Goal: Task Accomplishment & Management: Use online tool/utility

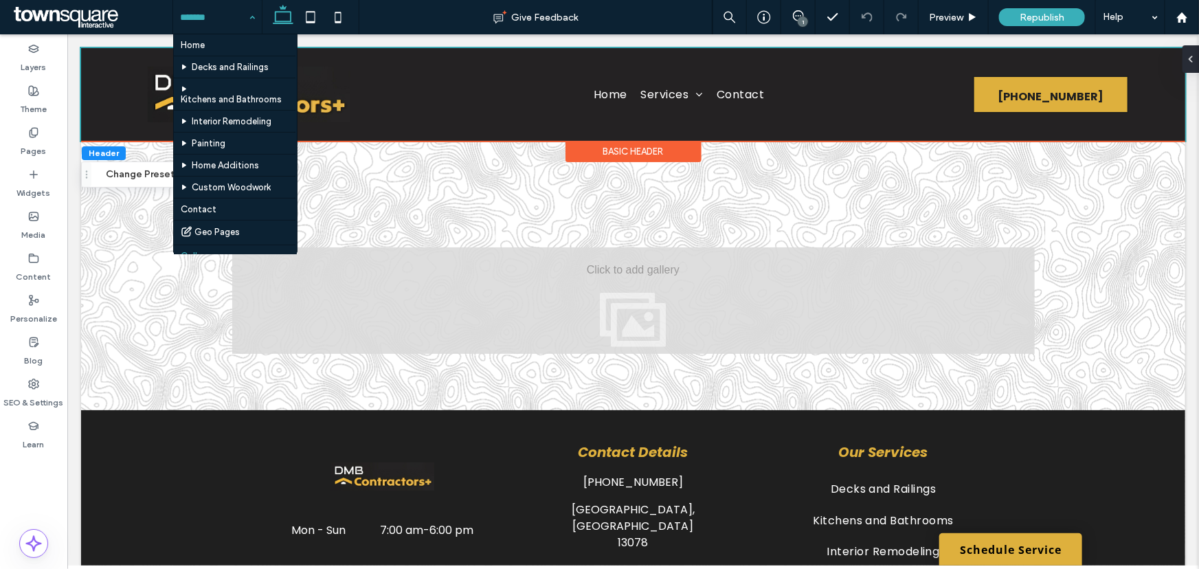
scroll to position [170, 0]
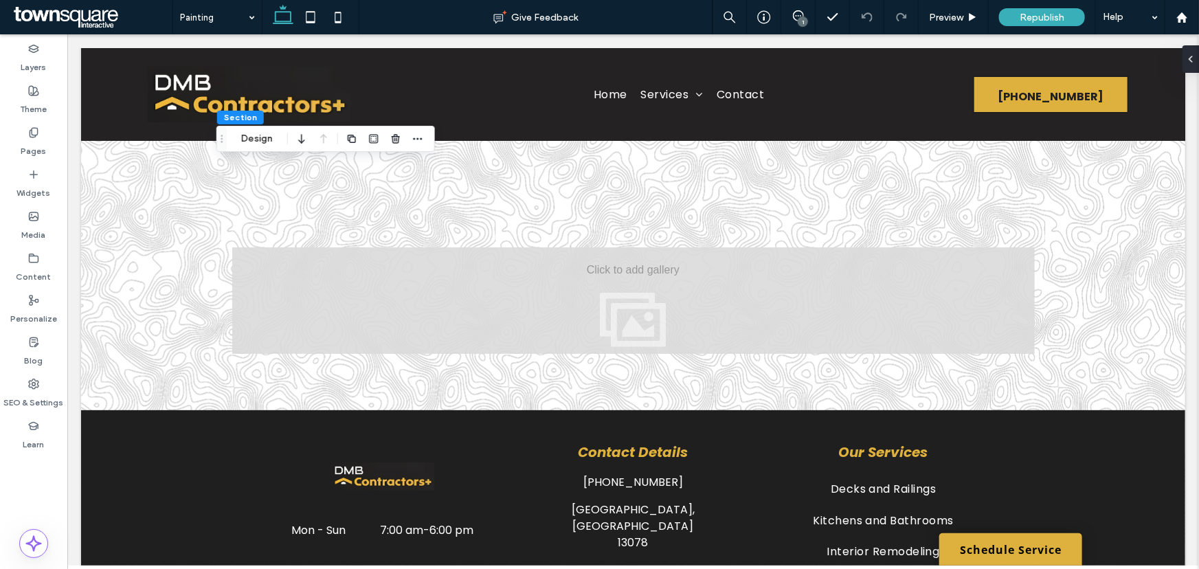
click at [802, 22] on div "1" at bounding box center [803, 21] width 10 height 10
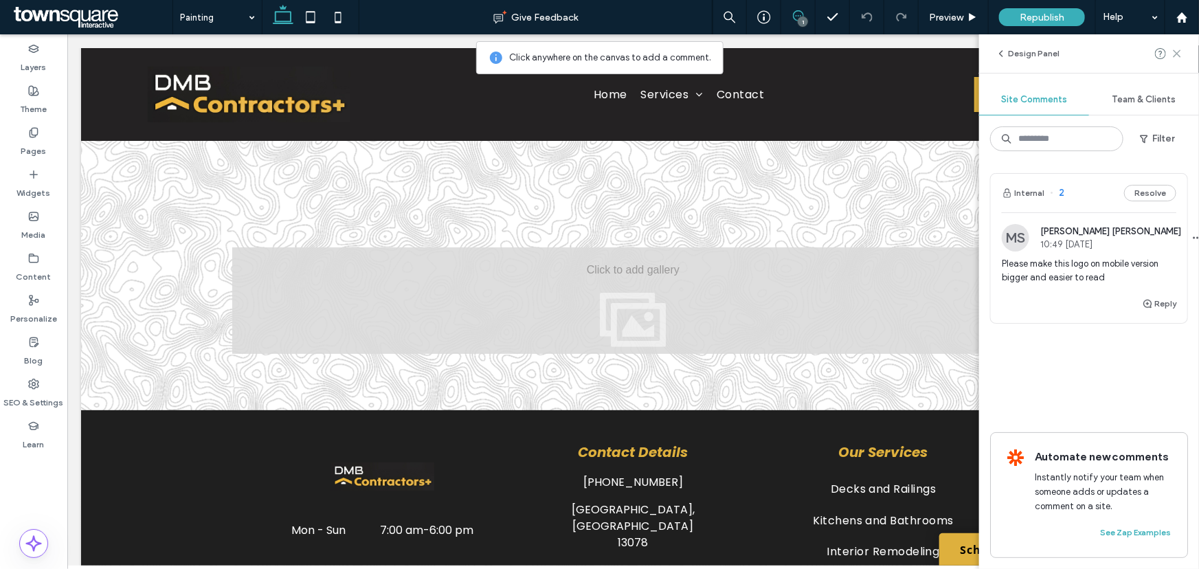
click at [1180, 56] on use at bounding box center [1177, 53] width 6 height 6
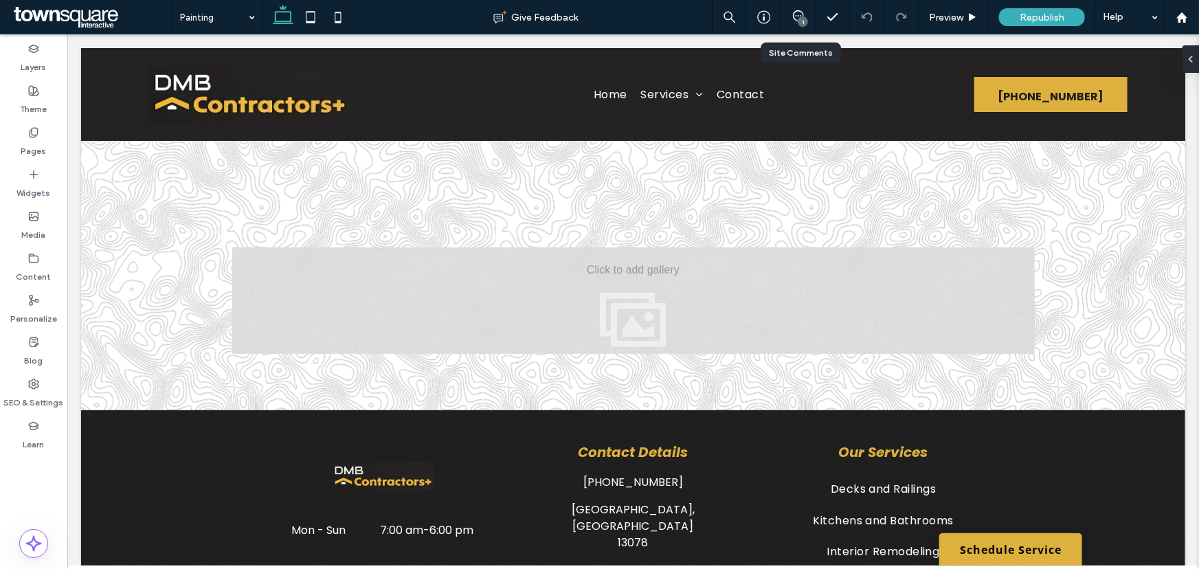
click at [797, 23] on div "1" at bounding box center [798, 17] width 34 height 14
click at [797, 17] on icon at bounding box center [798, 15] width 11 height 11
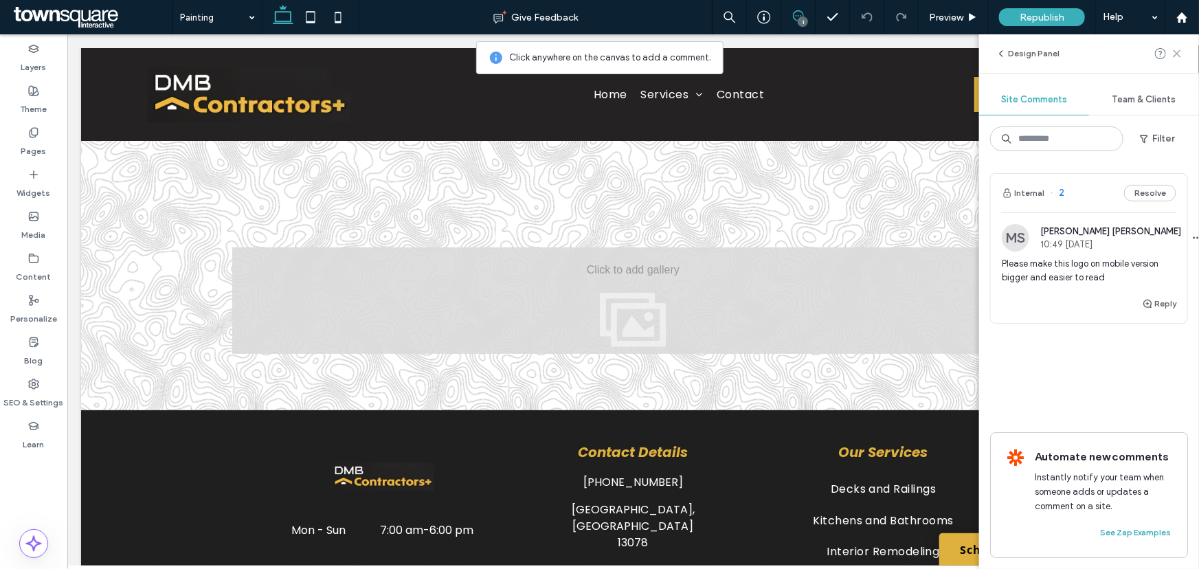
click at [1177, 55] on icon at bounding box center [1177, 53] width 11 height 11
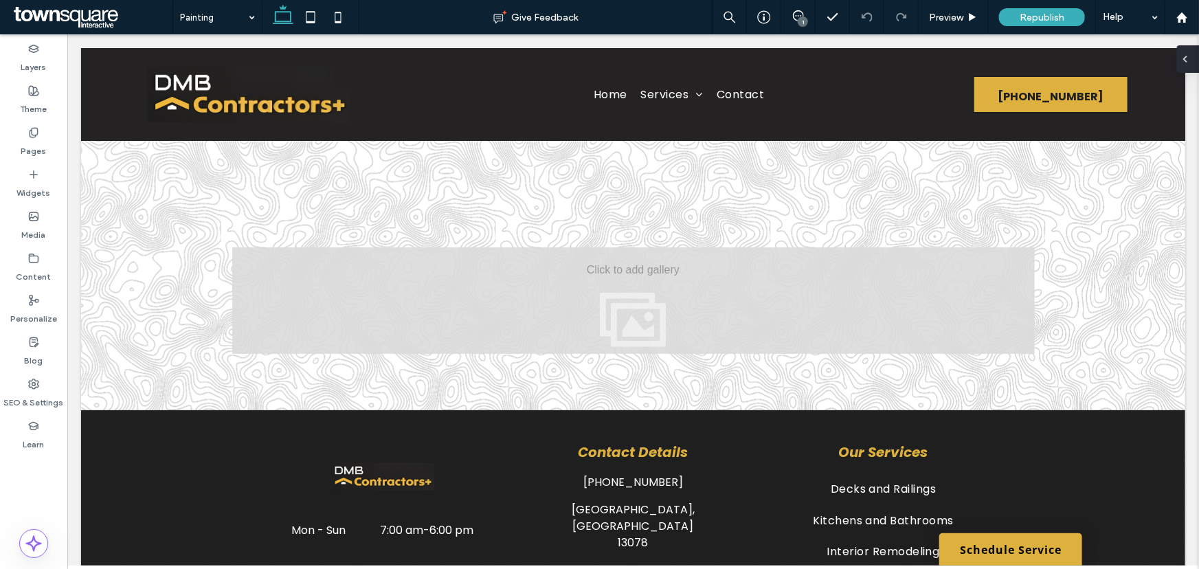
click at [1194, 55] on div at bounding box center [1188, 58] width 22 height 27
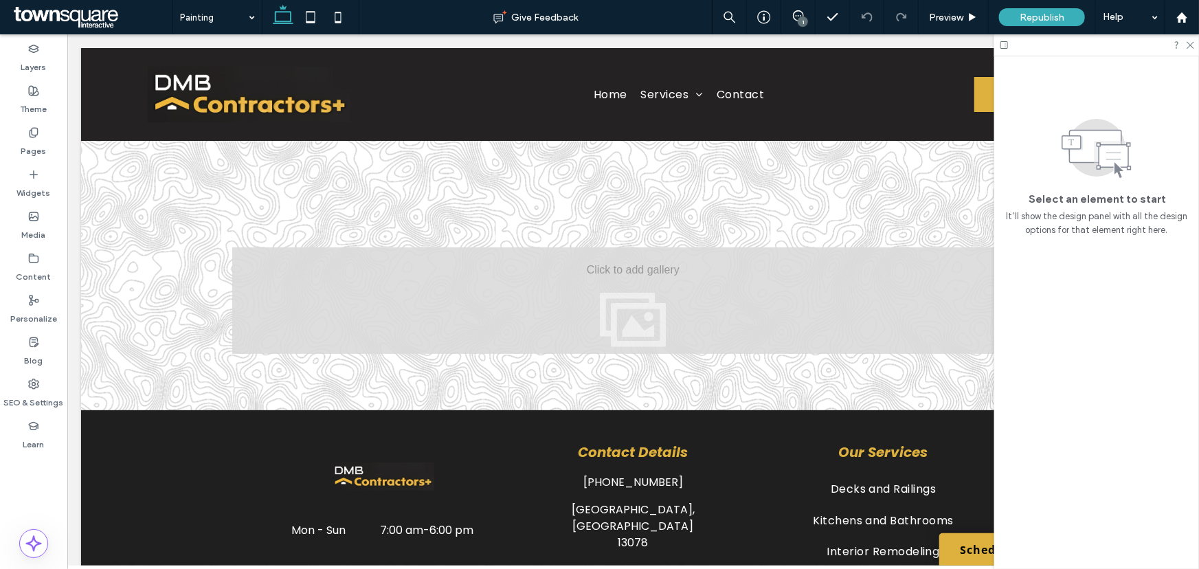
click at [803, 16] on div "1" at bounding box center [803, 21] width 10 height 10
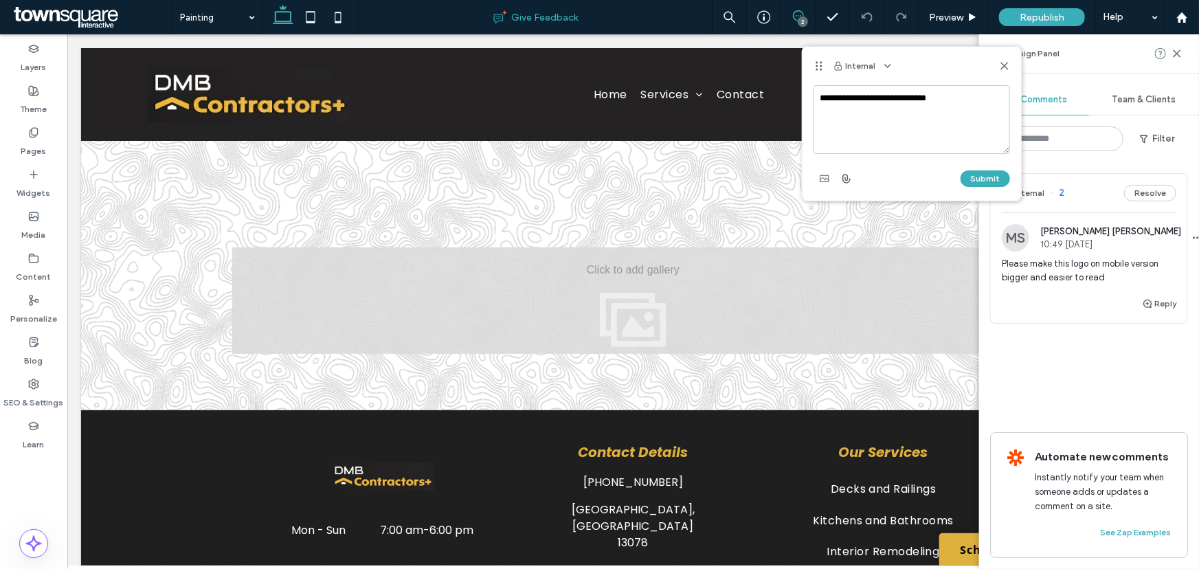
type textarea "**********"
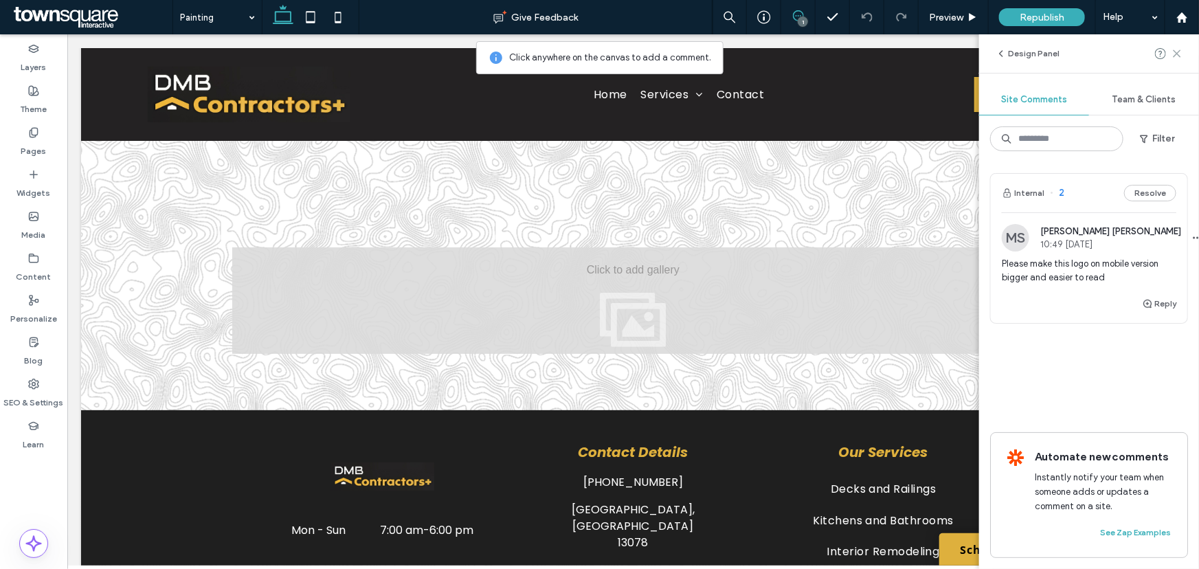
click at [1177, 55] on icon at bounding box center [1177, 53] width 11 height 11
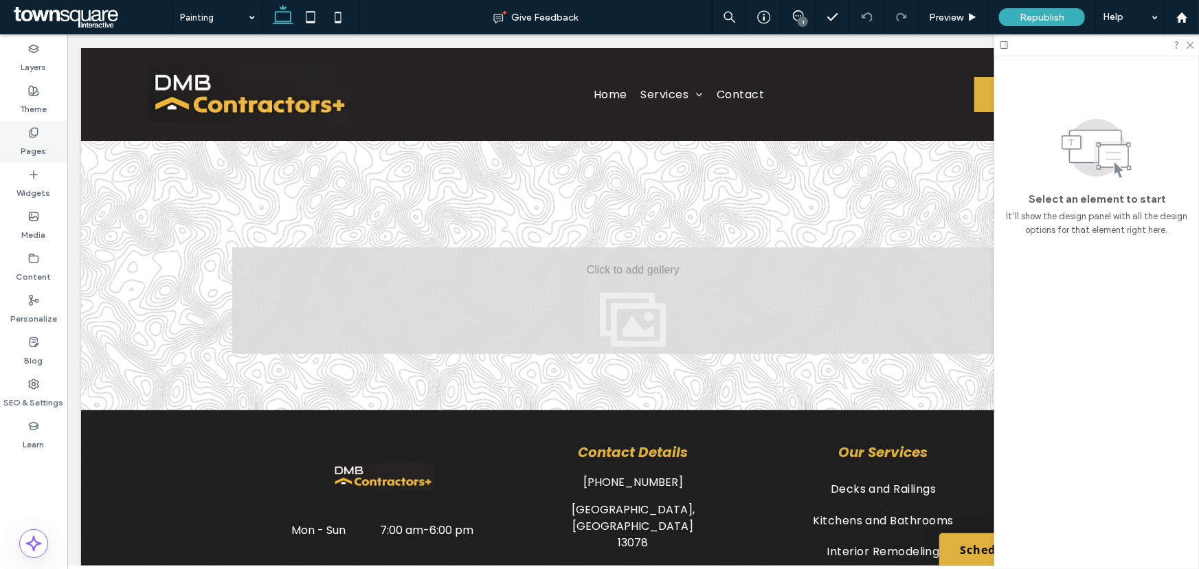
click at [34, 135] on use at bounding box center [34, 132] width 8 height 9
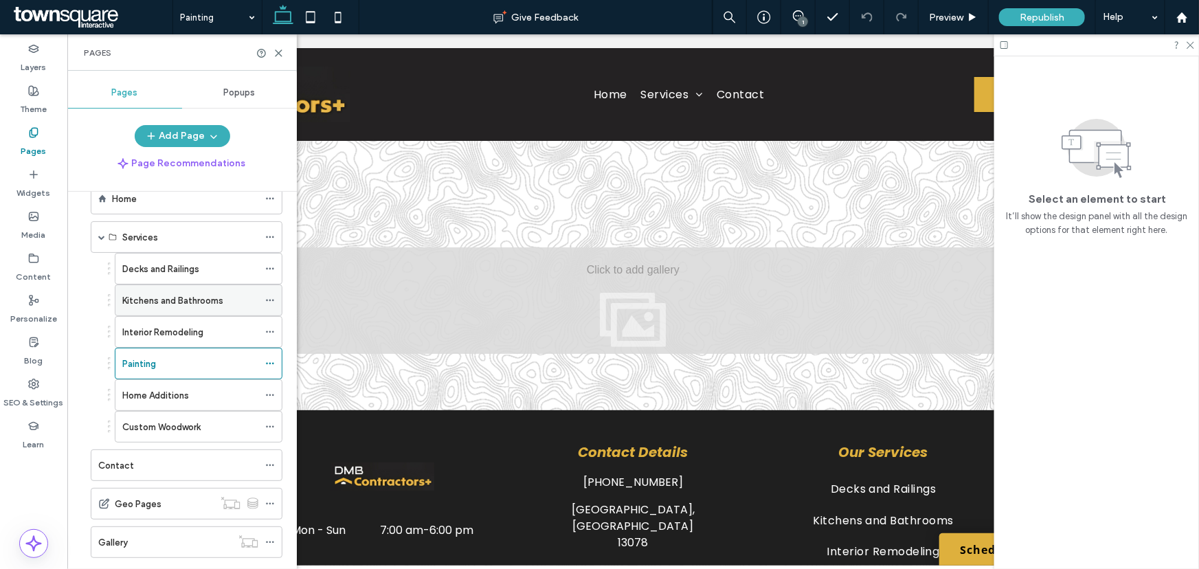
scroll to position [60, 0]
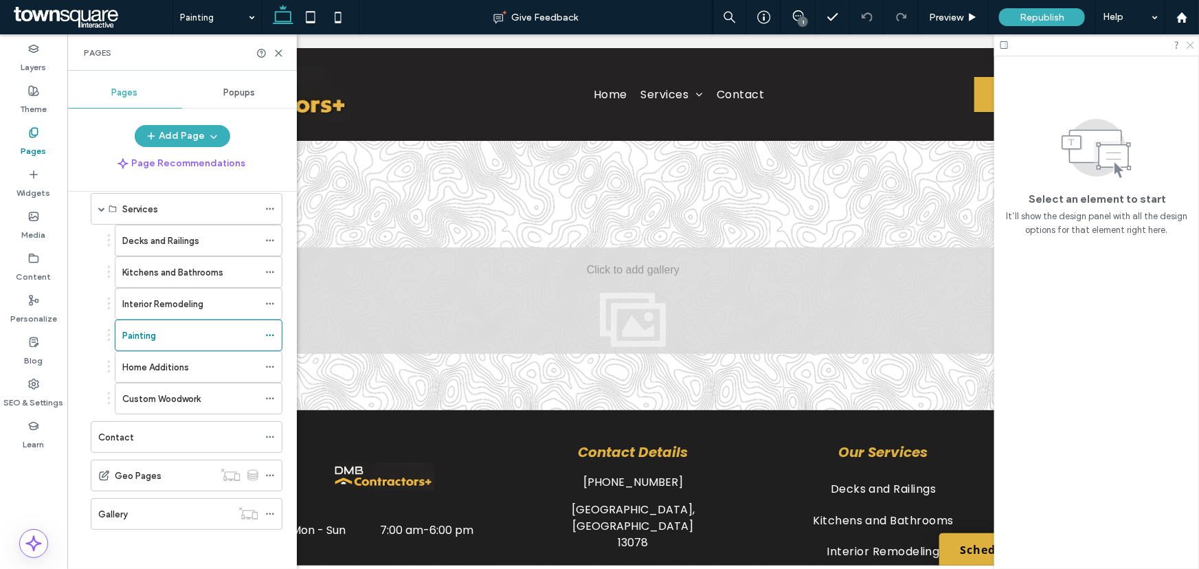
click at [1187, 43] on icon at bounding box center [1190, 44] width 9 height 9
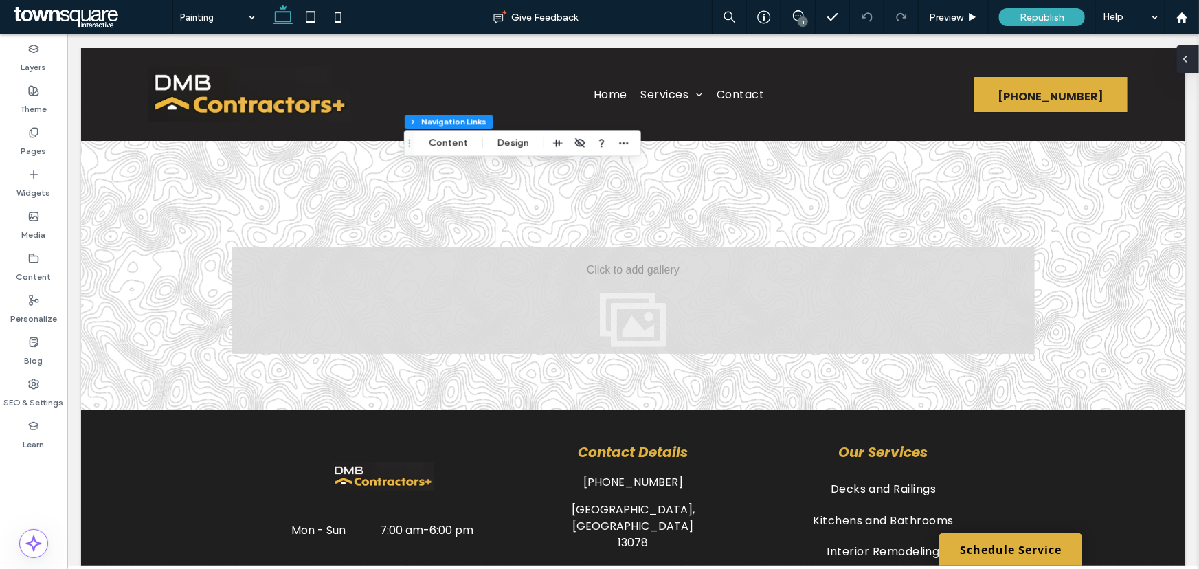
click at [1188, 61] on icon at bounding box center [1185, 59] width 11 height 11
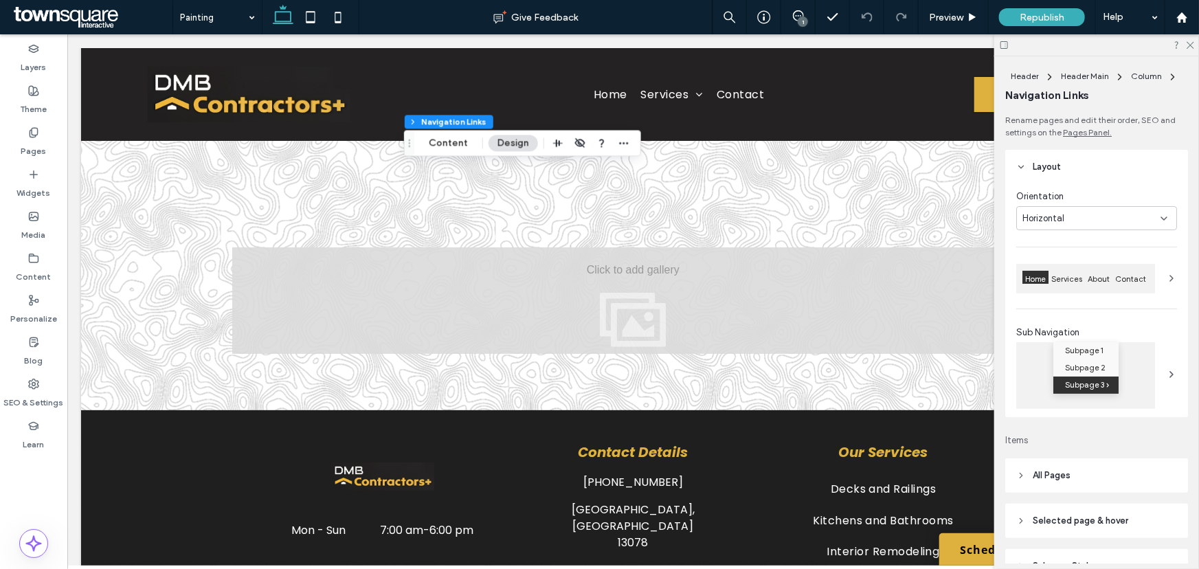
click at [1188, 41] on icon at bounding box center [1190, 44] width 9 height 9
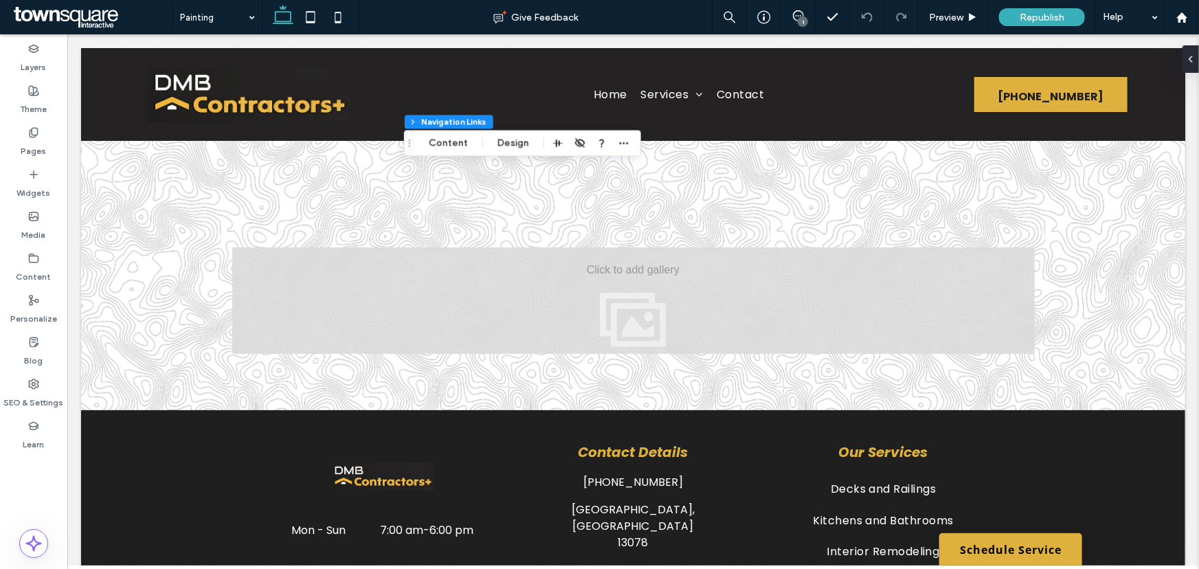
click at [804, 20] on div "1" at bounding box center [803, 21] width 10 height 10
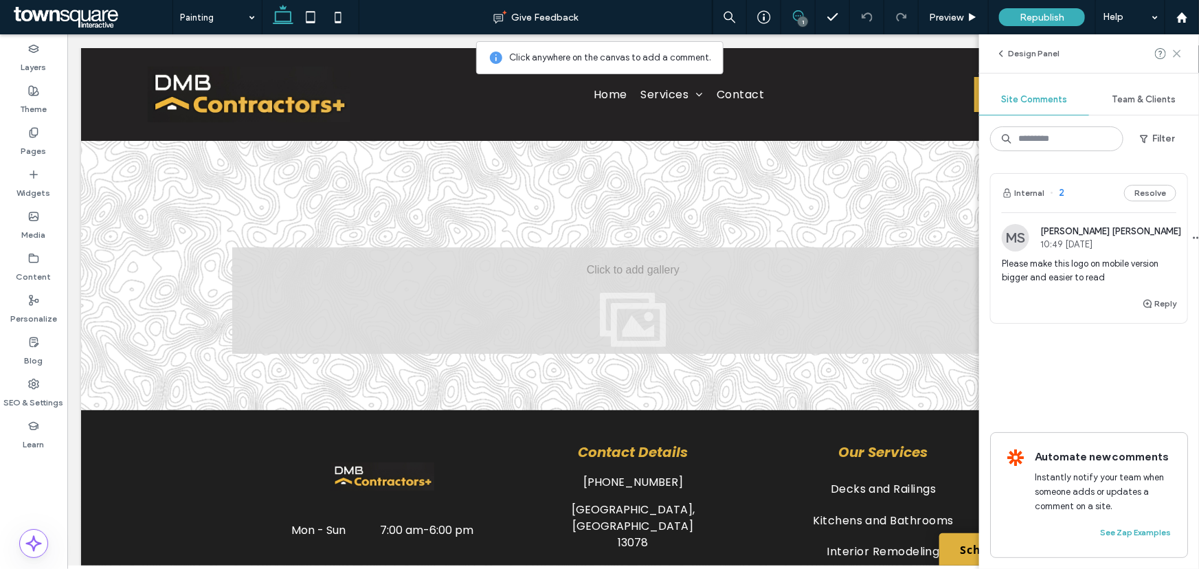
click at [1177, 51] on icon at bounding box center [1177, 53] width 11 height 11
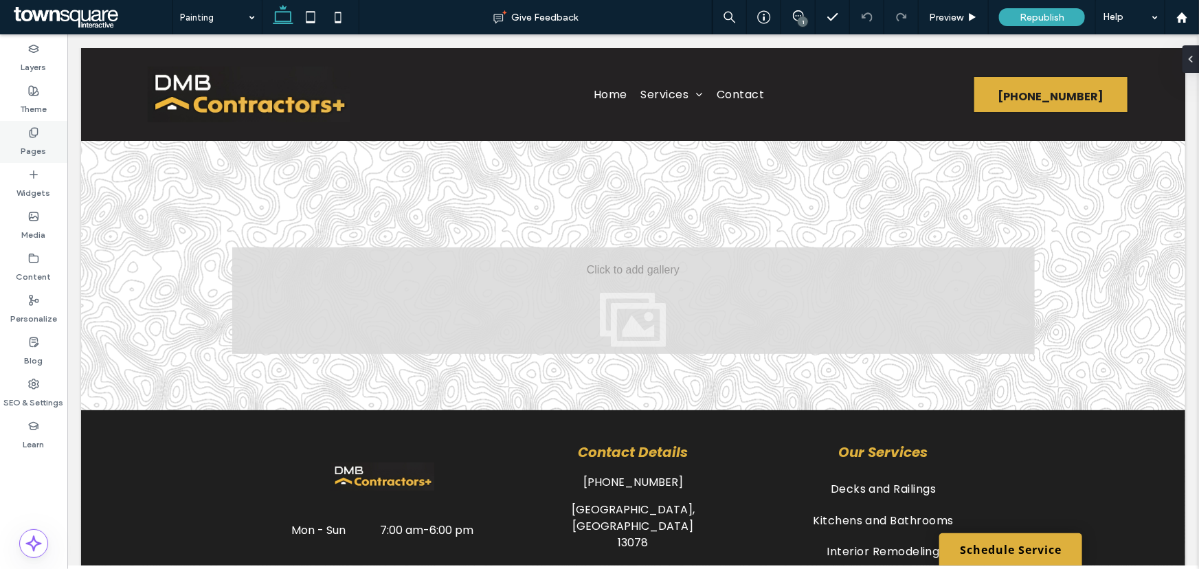
click at [42, 134] on div "Pages" at bounding box center [33, 142] width 67 height 42
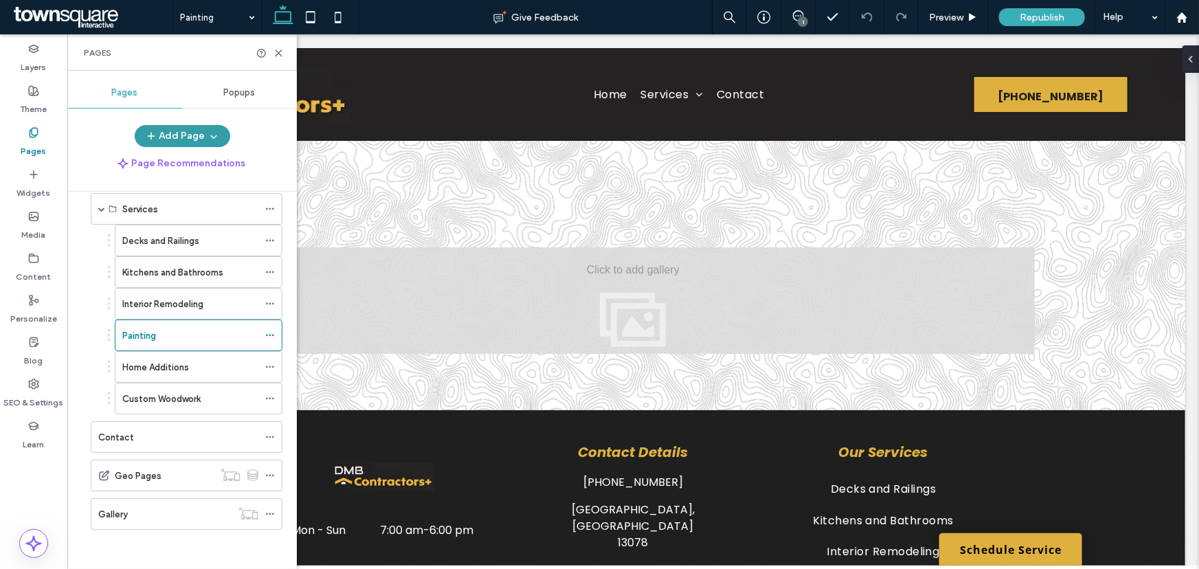
click at [178, 136] on button "Add Page" at bounding box center [183, 136] width 96 height 22
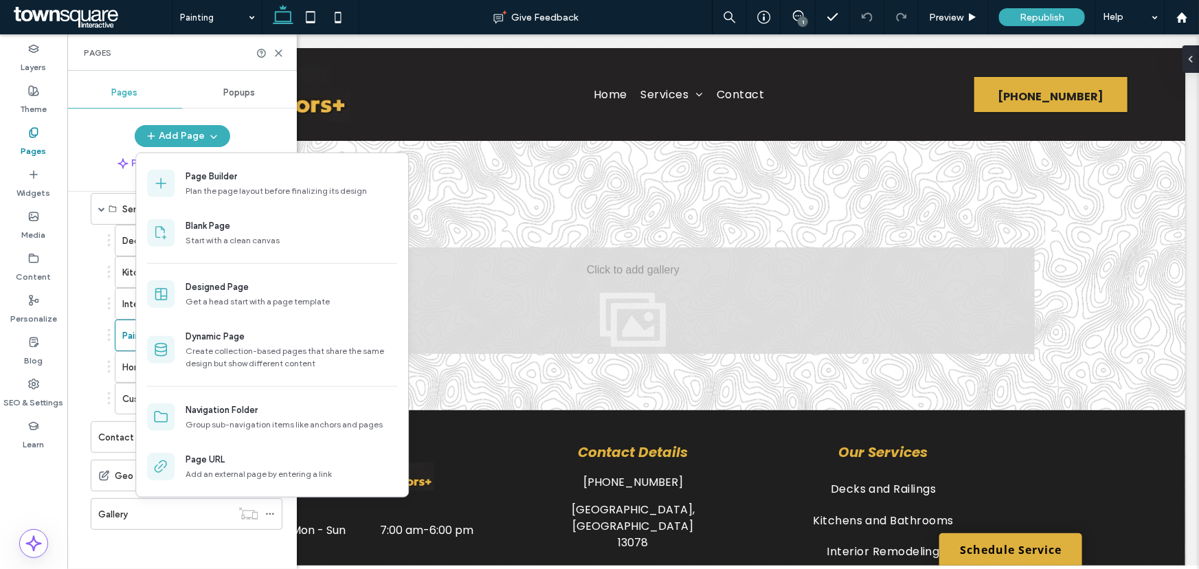
click at [115, 562] on div "Pages Popups Add Page Page Recommendations Home Services Decks and Railings Kit…" at bounding box center [182, 320] width 230 height 498
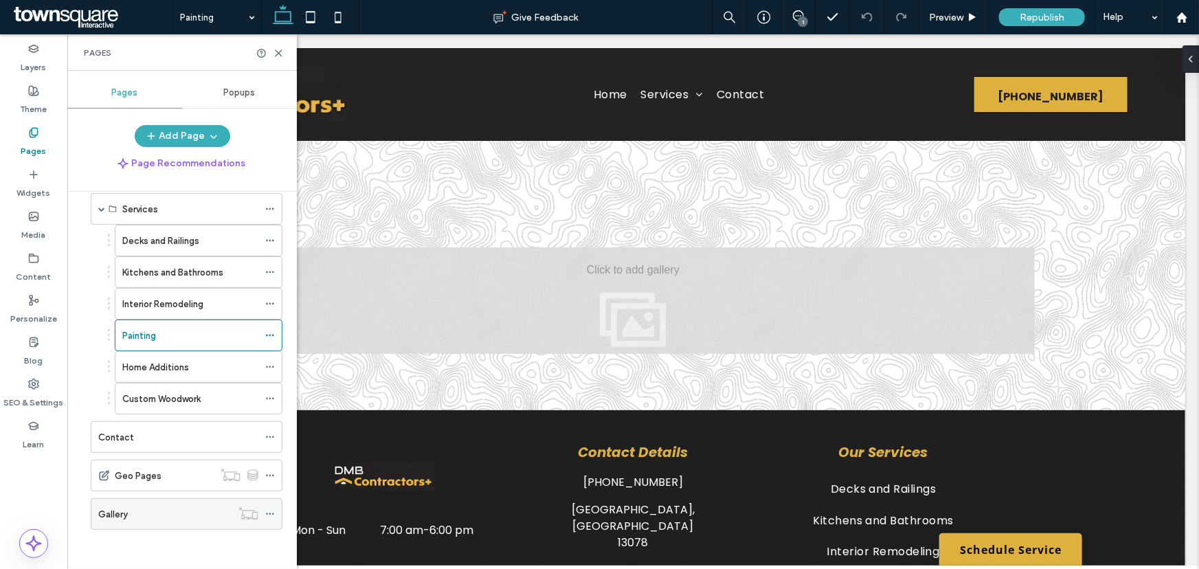
click at [274, 515] on icon at bounding box center [270, 514] width 10 height 10
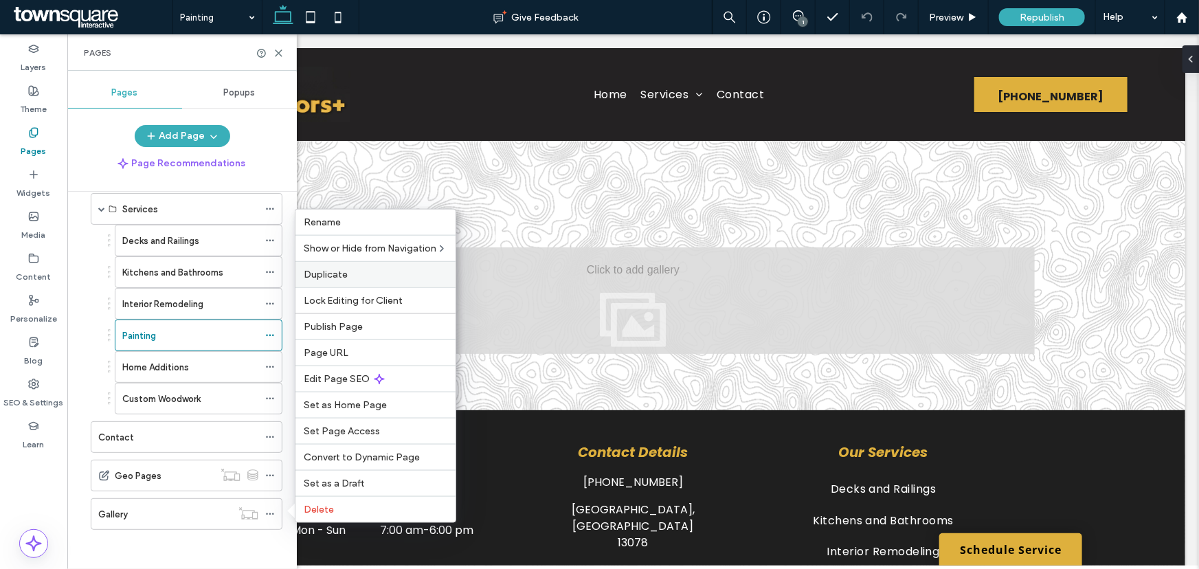
click at [329, 275] on span "Duplicate" at bounding box center [326, 275] width 44 height 12
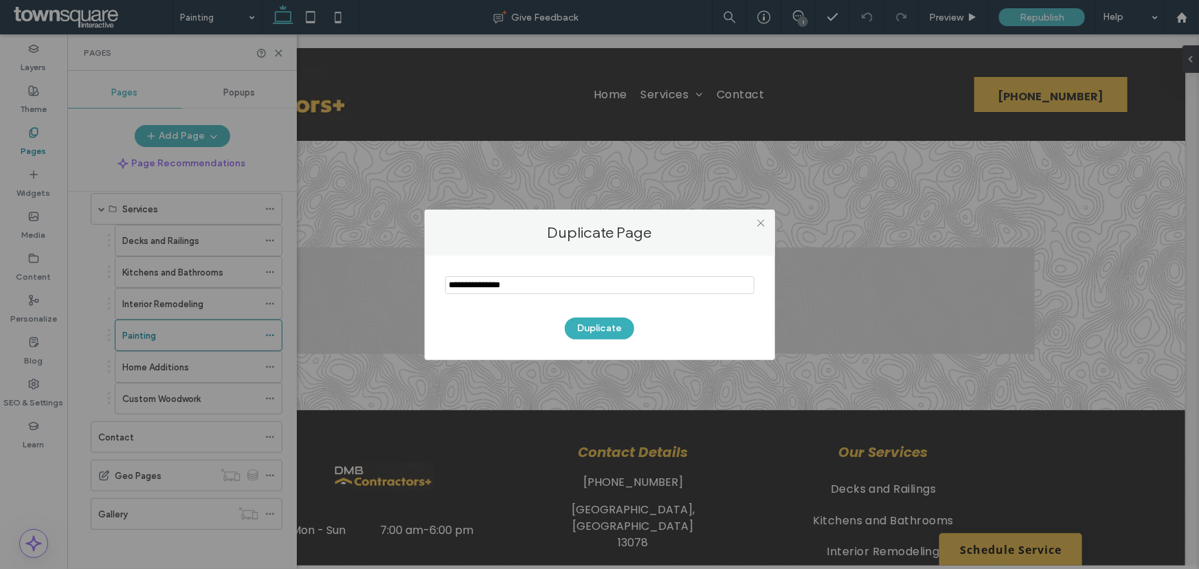
drag, startPoint x: 542, startPoint y: 282, endPoint x: 324, endPoint y: 276, distance: 217.9
click at [324, 276] on div "Duplicate Page Duplicate" at bounding box center [599, 284] width 1199 height 569
type input "**********"
click at [584, 326] on button "Duplicate" at bounding box center [599, 329] width 69 height 22
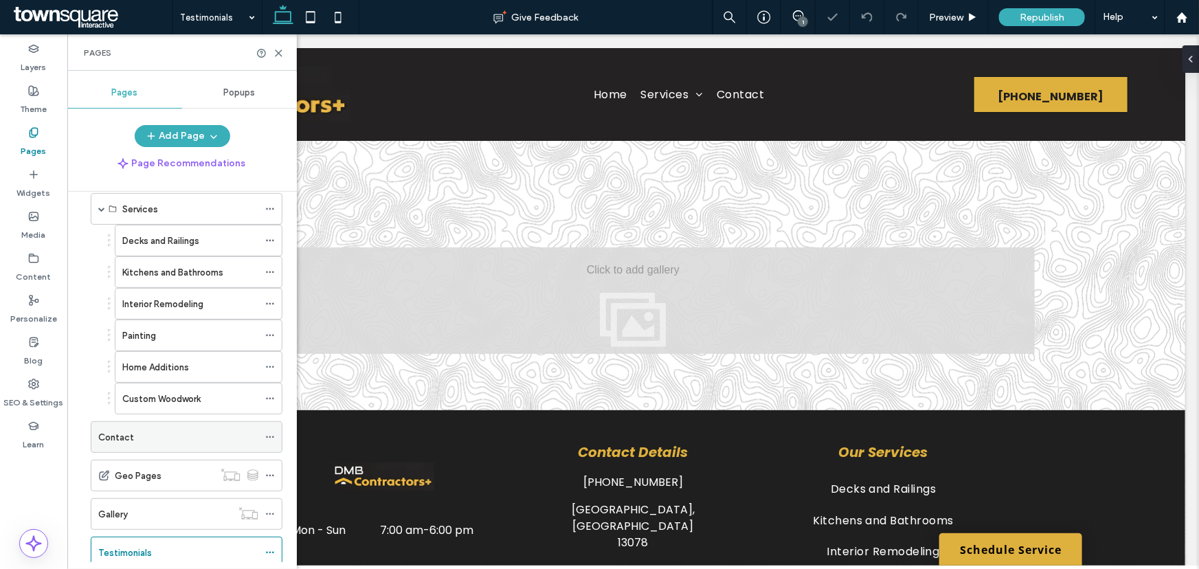
scroll to position [99, 0]
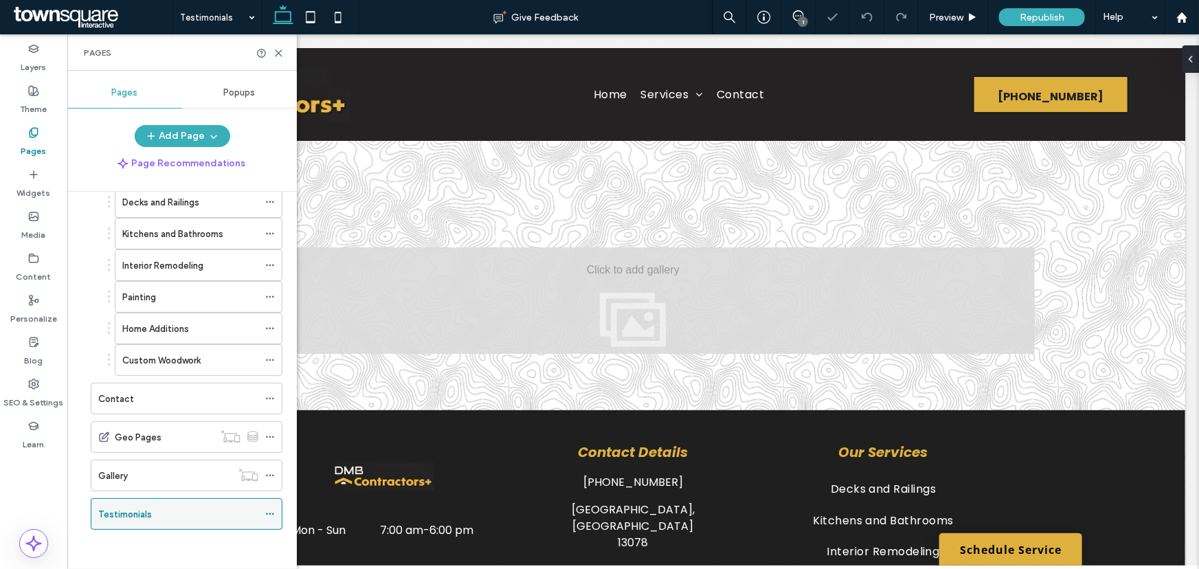
click at [269, 513] on icon at bounding box center [270, 514] width 10 height 10
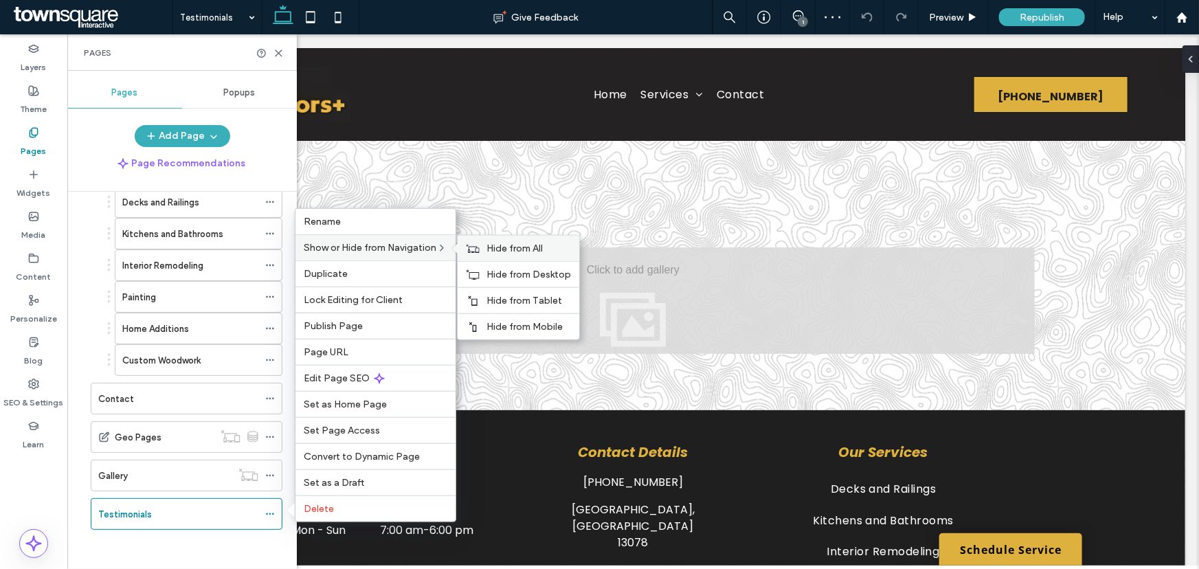
click at [489, 243] on span "Hide from All" at bounding box center [515, 249] width 56 height 12
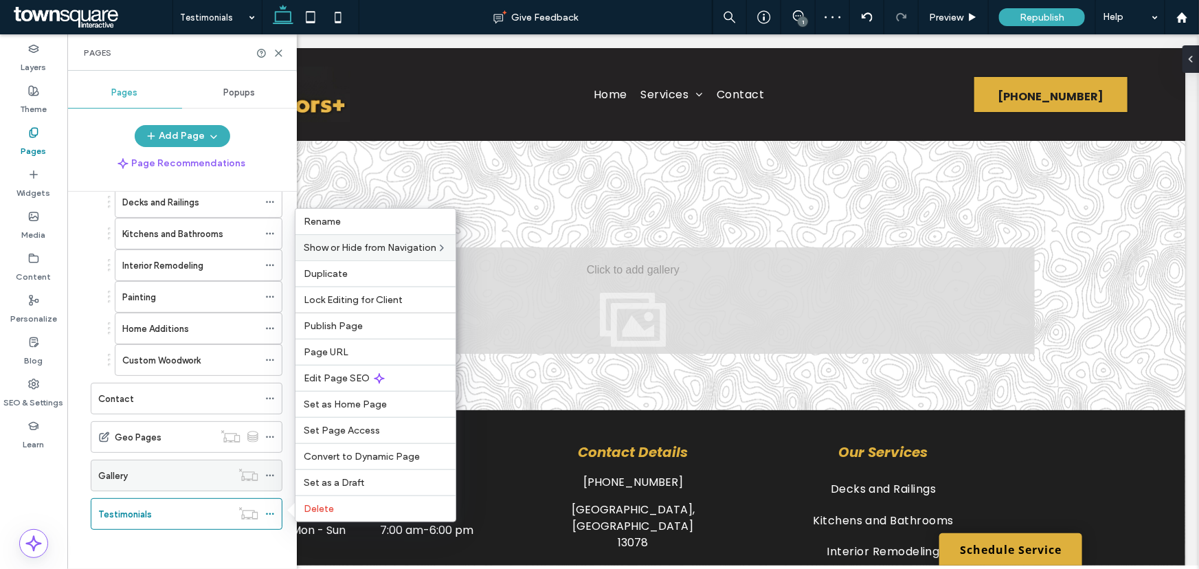
click at [144, 476] on div "Gallery" at bounding box center [164, 476] width 133 height 14
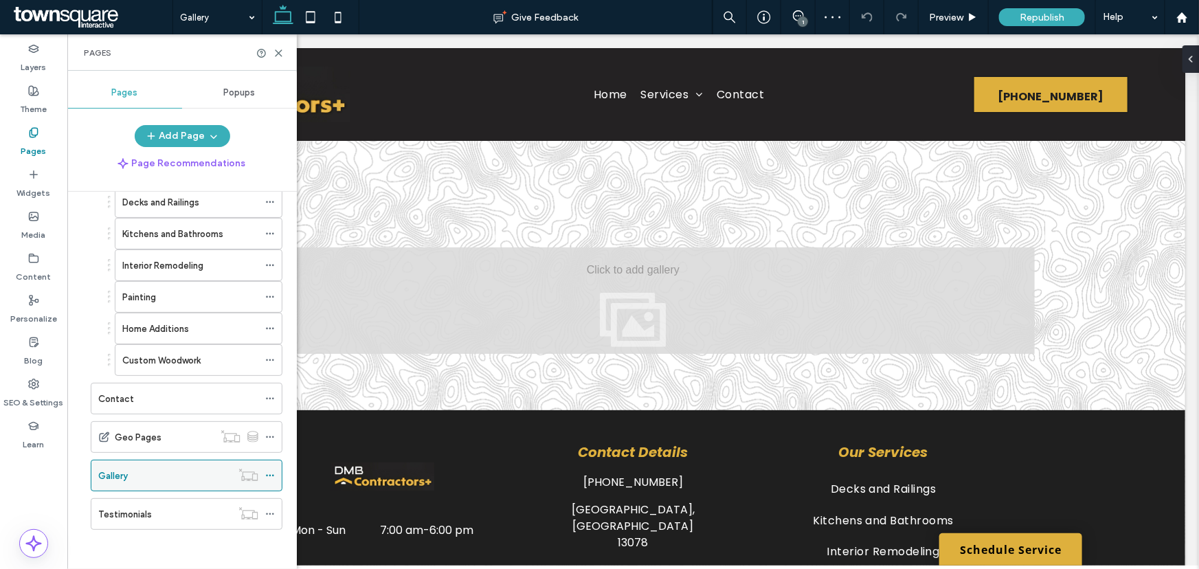
click at [276, 469] on div at bounding box center [273, 475] width 16 height 21
click at [271, 475] on icon at bounding box center [270, 476] width 10 height 10
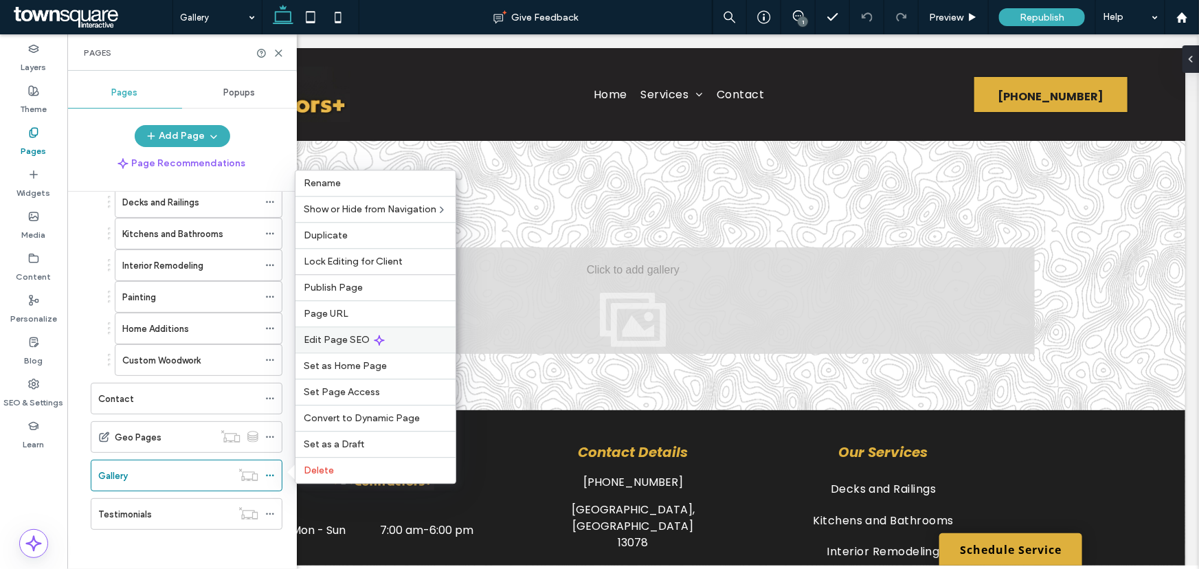
click at [326, 339] on span "Edit Page SEO" at bounding box center [337, 340] width 66 height 12
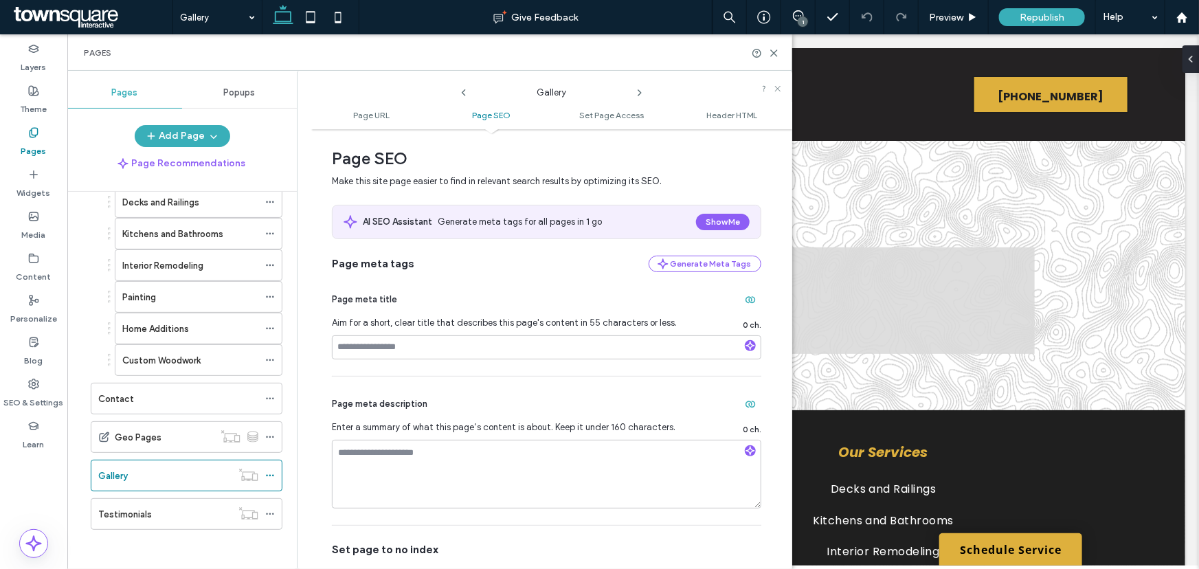
scroll to position [187, 0]
click at [270, 513] on icon at bounding box center [270, 514] width 10 height 10
click at [142, 521] on div "Testimonials" at bounding box center [164, 514] width 133 height 30
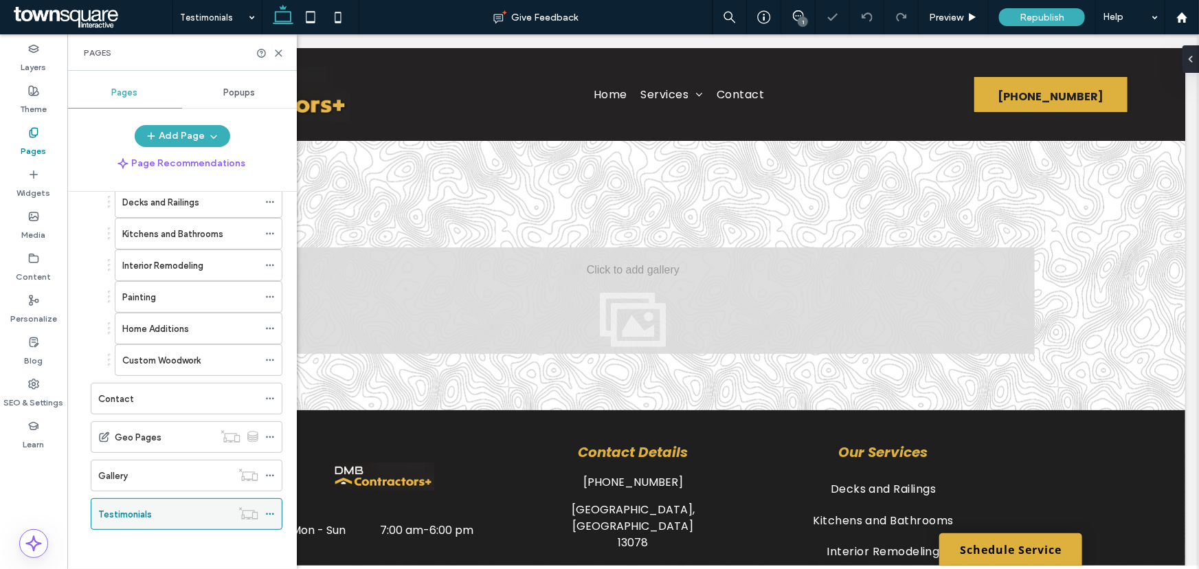
click at [269, 515] on icon at bounding box center [270, 514] width 10 height 10
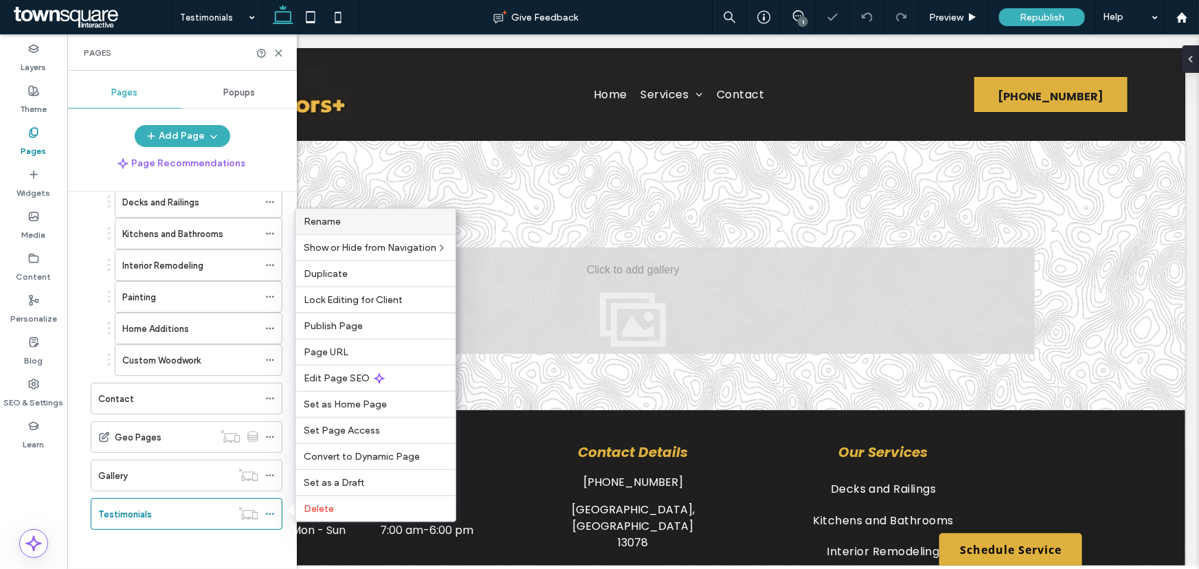
click at [331, 221] on span "Rename" at bounding box center [322, 222] width 37 height 12
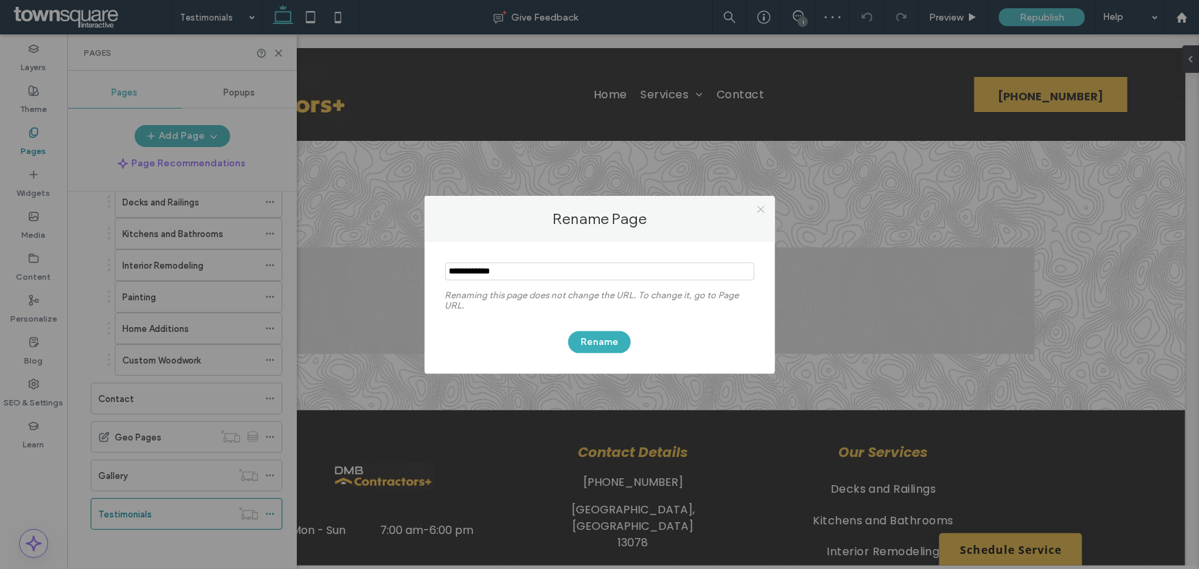
click at [761, 213] on icon at bounding box center [761, 209] width 10 height 10
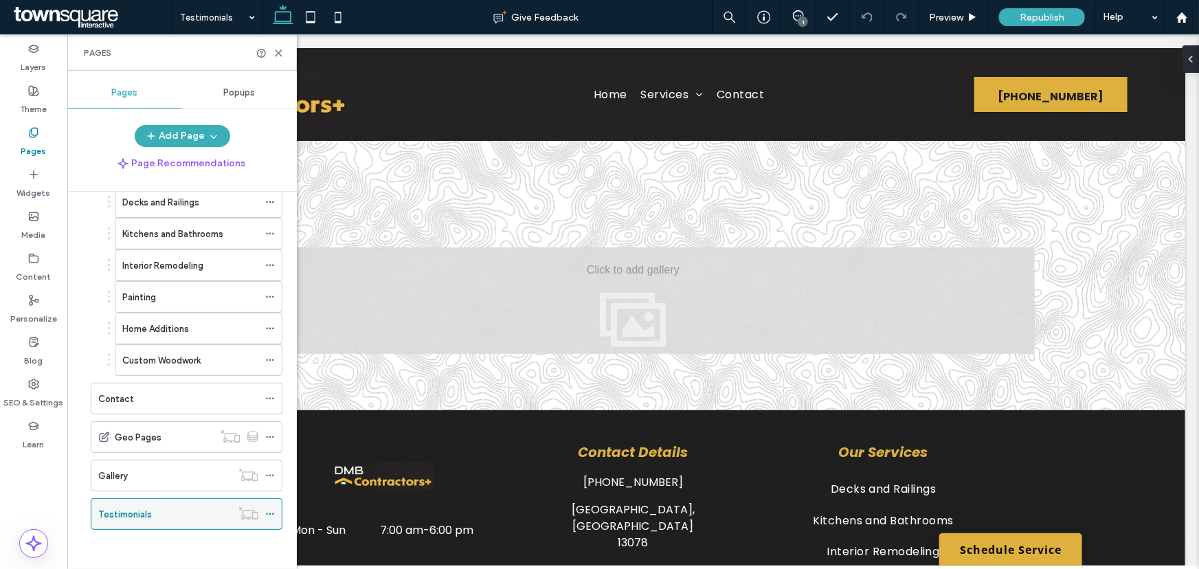
click at [276, 504] on div at bounding box center [273, 514] width 16 height 21
click at [268, 516] on icon at bounding box center [270, 514] width 10 height 10
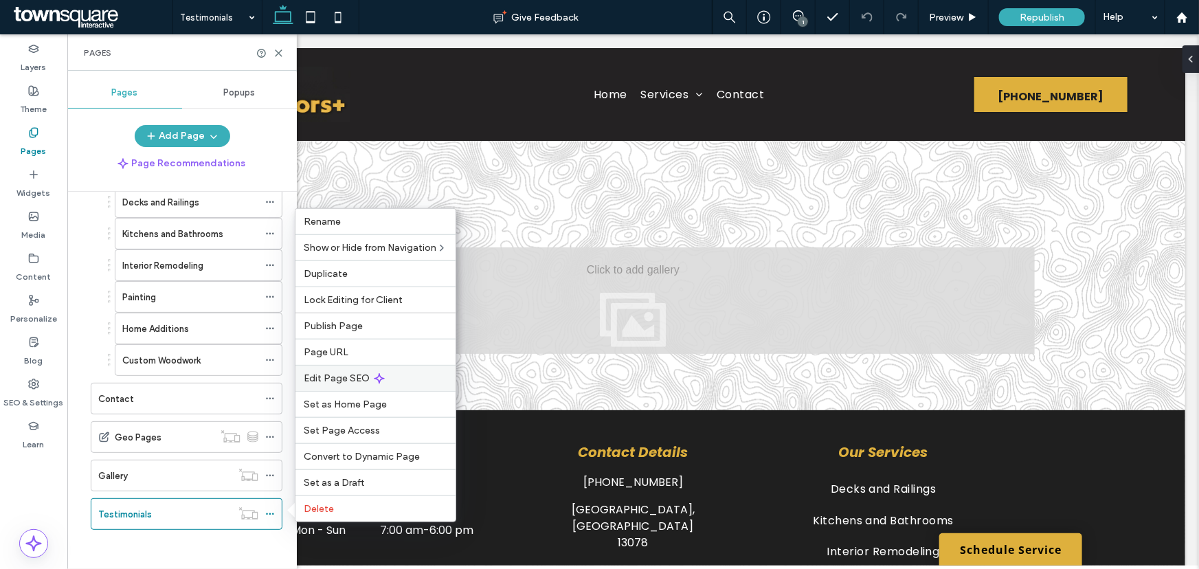
click at [325, 373] on span "Edit Page SEO" at bounding box center [337, 378] width 66 height 12
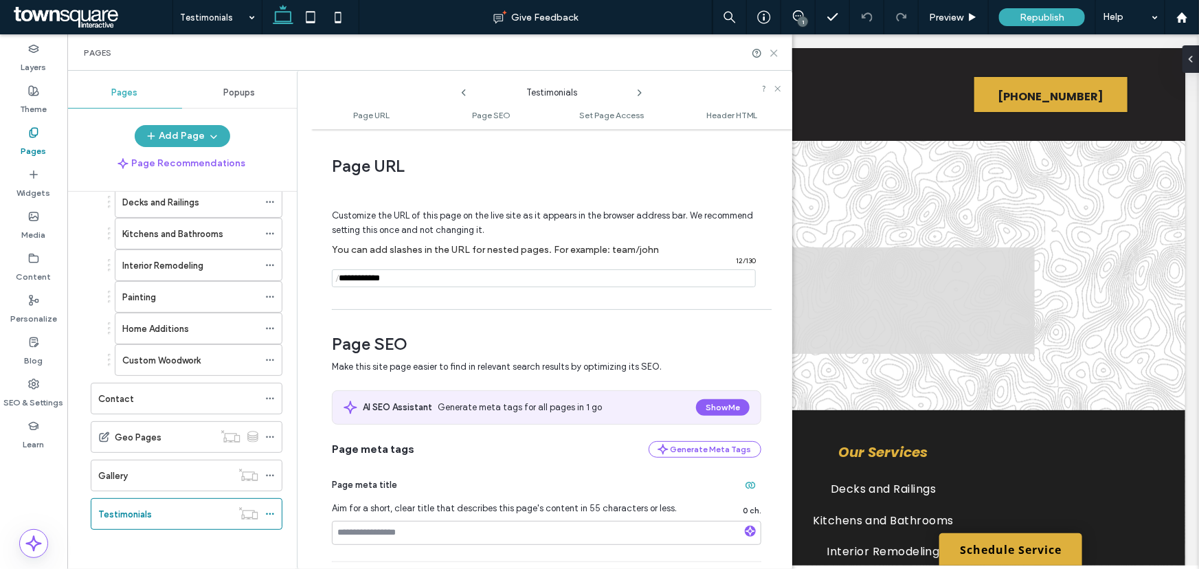
click at [774, 52] on use at bounding box center [774, 53] width 6 height 6
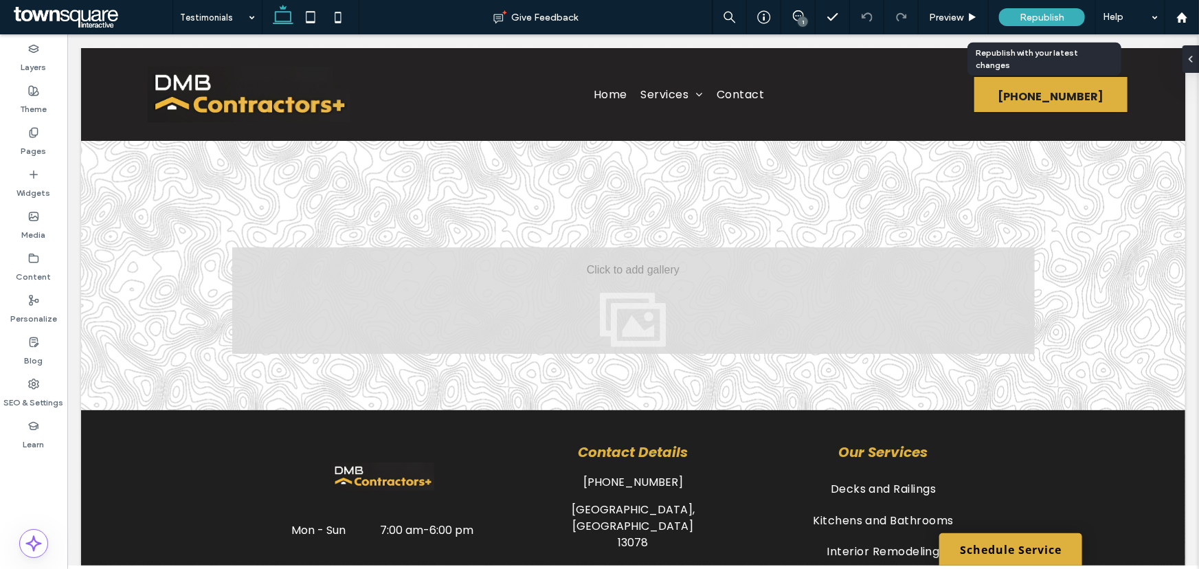
click at [1008, 16] on div "Republish" at bounding box center [1042, 17] width 86 height 18
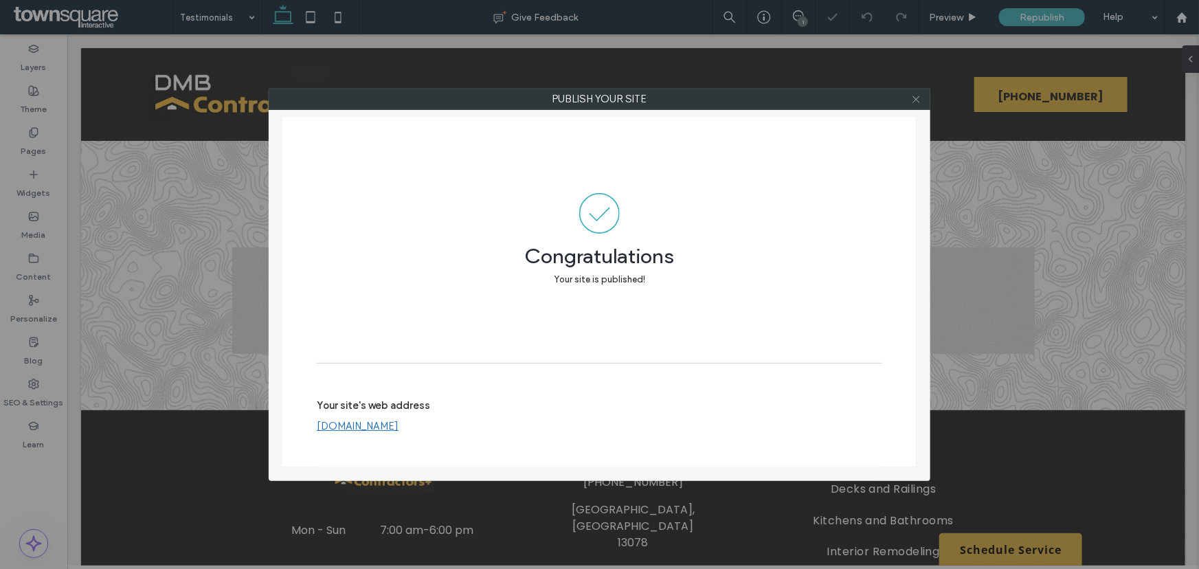
click at [913, 98] on icon at bounding box center [916, 99] width 10 height 10
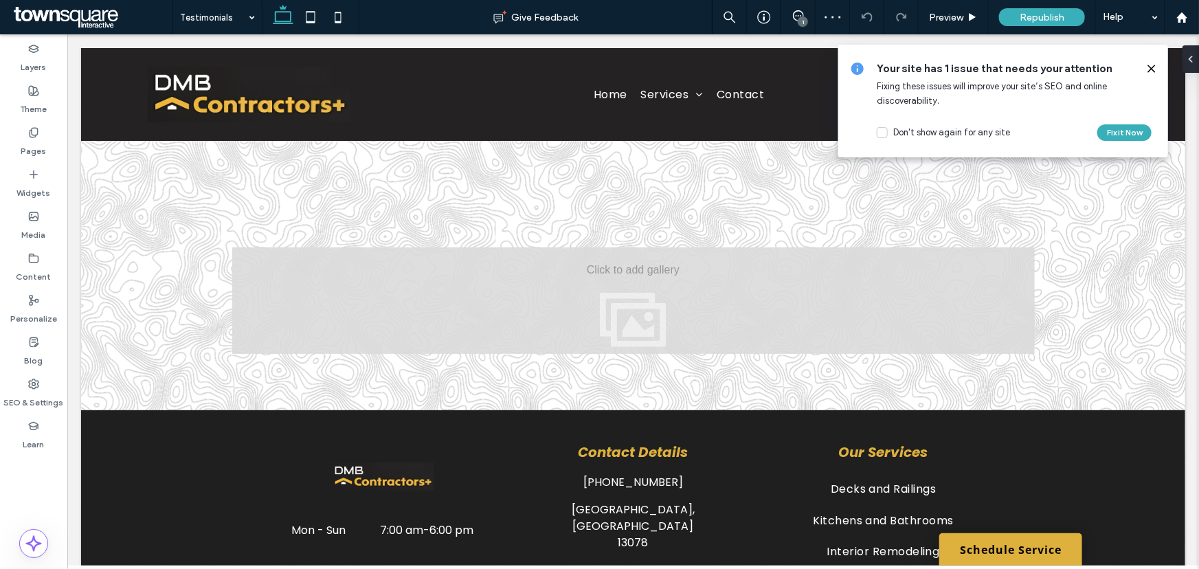
click at [1149, 67] on icon at bounding box center [1151, 68] width 11 height 11
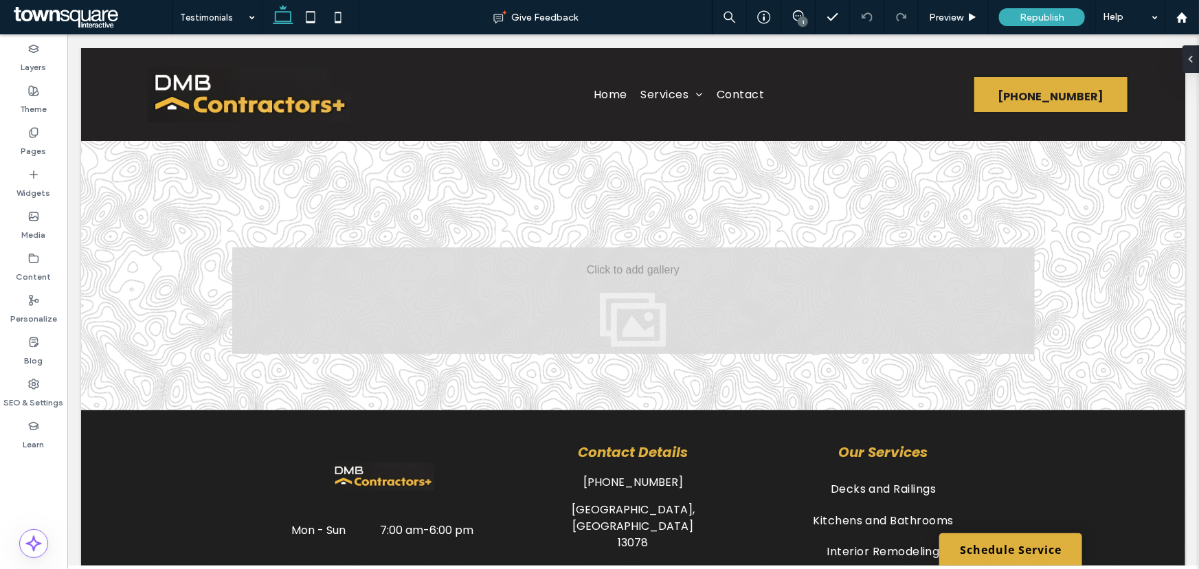
click at [105, 13] on span at bounding box center [91, 16] width 162 height 27
